Goal: Navigation & Orientation: Find specific page/section

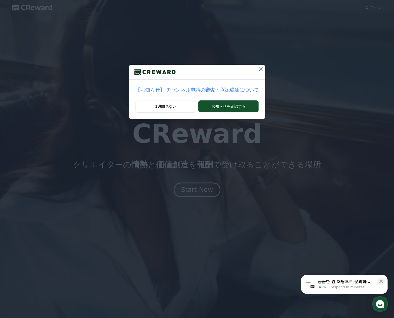
click at [257, 69] on icon at bounding box center [260, 69] width 6 height 6
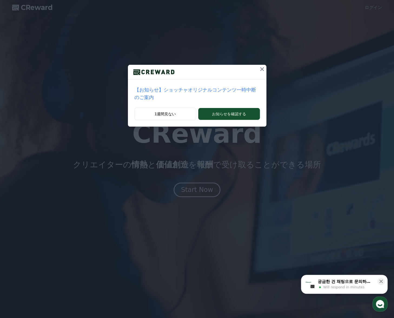
click at [259, 69] on icon at bounding box center [262, 69] width 6 height 6
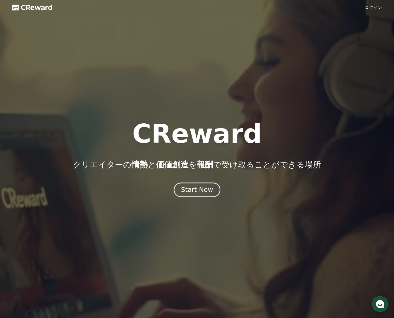
drag, startPoint x: 155, startPoint y: 188, endPoint x: 157, endPoint y: 183, distance: 5.2
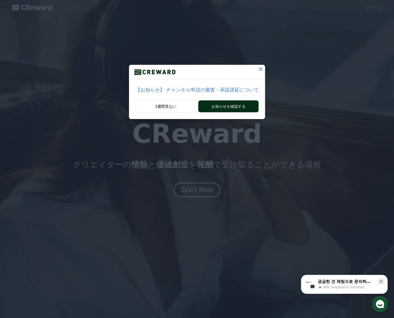
click at [231, 110] on button "お知らせを確認する" at bounding box center [228, 107] width 60 height 12
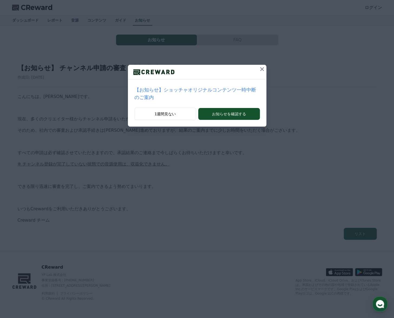
click at [259, 71] on icon at bounding box center [262, 69] width 6 height 6
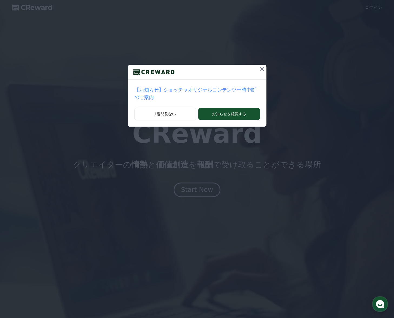
click at [260, 70] on icon at bounding box center [262, 69] width 4 height 4
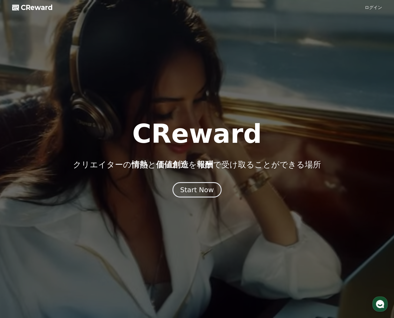
click at [196, 193] on div "Start Now" at bounding box center [197, 189] width 34 height 9
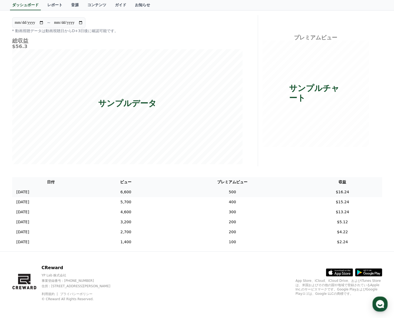
scroll to position [38, 0]
drag, startPoint x: 51, startPoint y: 286, endPoint x: 94, endPoint y: 286, distance: 43.0
click at [94, 286] on p "住所 : [STREET_ADDRESS][PERSON_NAME]" at bounding box center [80, 286] width 78 height 4
copy p "[STREET_ADDRESS][PERSON_NAME]"
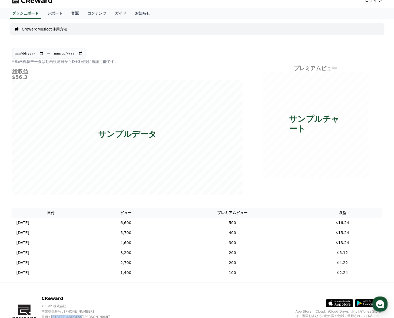
scroll to position [0, 0]
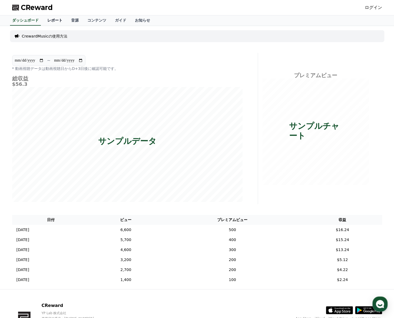
click at [48, 22] on link "レポート" at bounding box center [55, 20] width 24 height 10
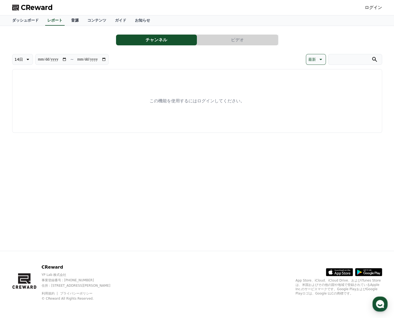
click at [67, 19] on link "音源" at bounding box center [75, 20] width 16 height 10
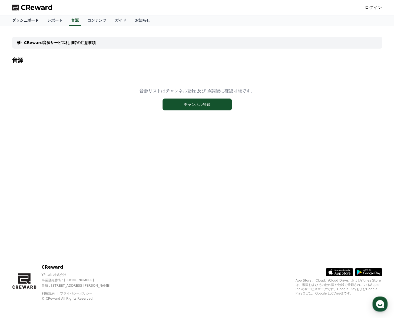
click at [25, 19] on link "ダッシュボード" at bounding box center [25, 20] width 35 height 10
click at [188, 107] on button "チャンネル登録" at bounding box center [196, 105] width 69 height 12
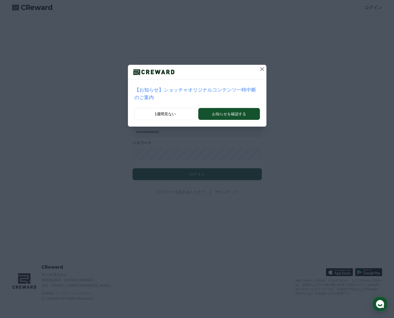
click at [259, 70] on icon at bounding box center [262, 69] width 6 height 6
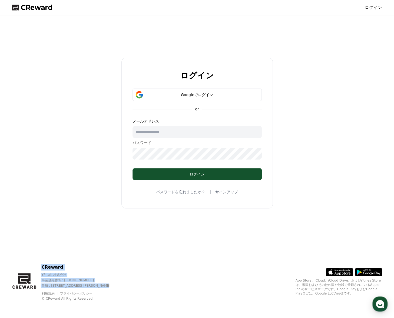
drag, startPoint x: 42, startPoint y: 267, endPoint x: 117, endPoint y: 284, distance: 77.6
click at [117, 284] on div "CReward YP Lab 株式会社 事業登録番号 : 655-81-03655 住所 : 京畿道金浦市陽村邑陽谷路495, 3階305-BI16号 利用規…" at bounding box center [66, 282] width 108 height 37
copy div "CReward YP Lab 株式会社 事業登録番号 : 655-81-03655 住所 : 京畿道金浦市陽村邑陽谷路495, 3階305-BI16号"
